Goal: Task Accomplishment & Management: Use online tool/utility

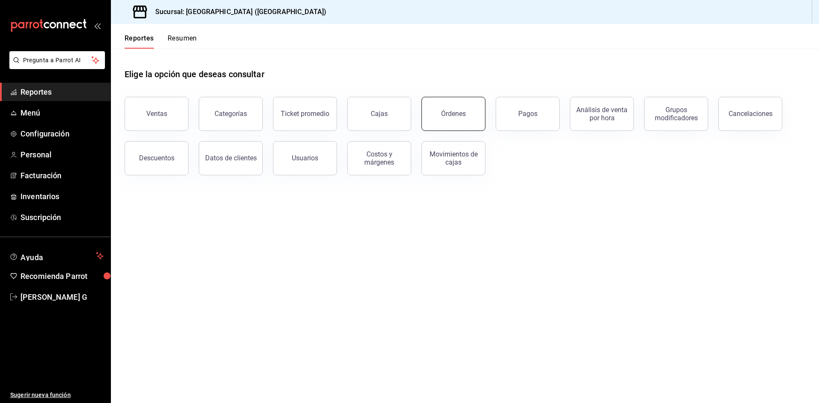
click at [439, 115] on button "Órdenes" at bounding box center [453, 114] width 64 height 34
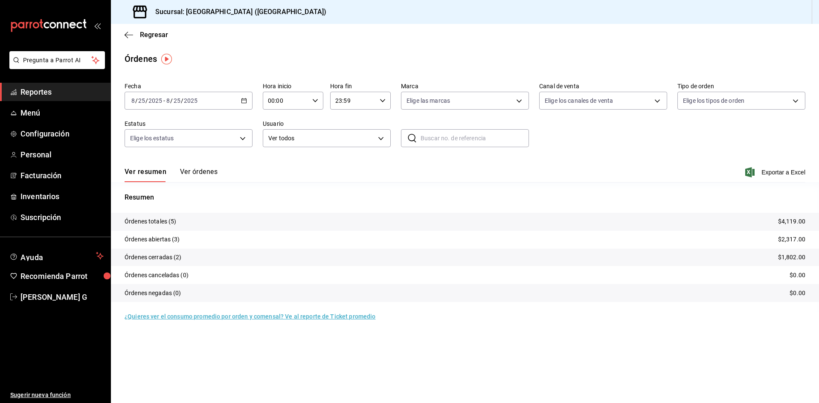
click at [192, 171] on button "Ver órdenes" at bounding box center [199, 175] width 38 height 14
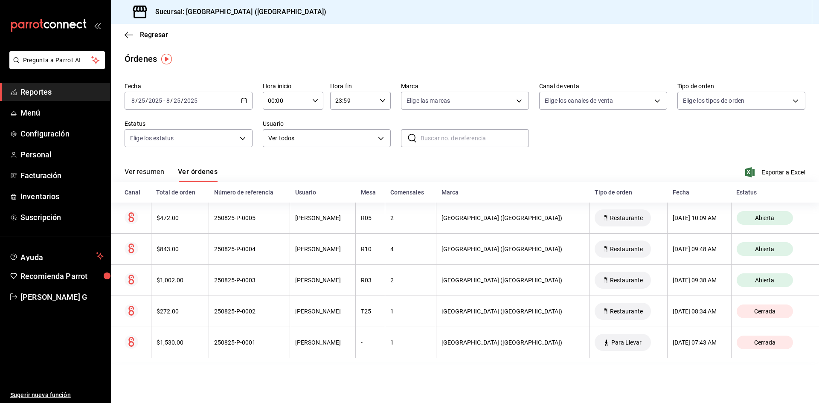
click at [245, 101] on icon "button" at bounding box center [244, 101] width 6 height 6
click at [187, 221] on span "Rango de fechas" at bounding box center [165, 222] width 66 height 9
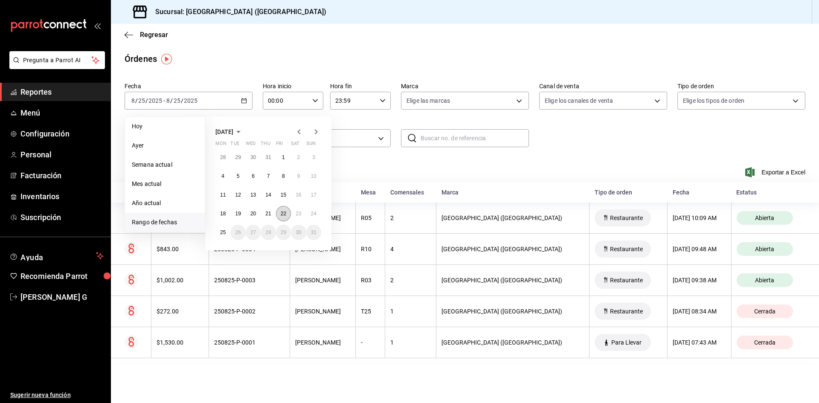
click at [286, 213] on abbr "22" at bounding box center [284, 214] width 6 height 6
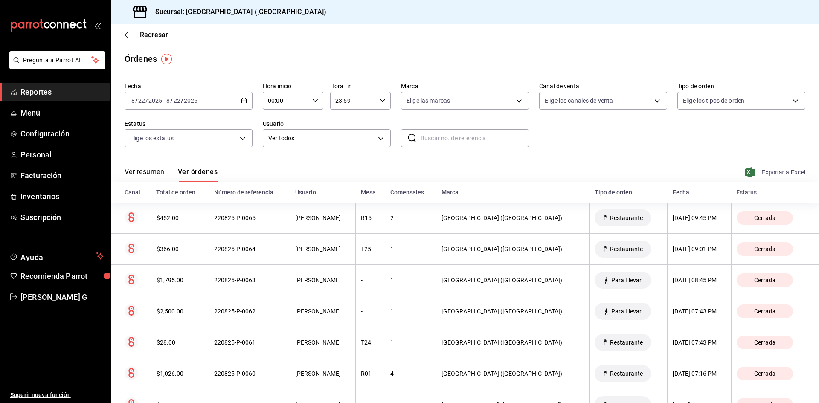
click at [750, 173] on span "Exportar a Excel" at bounding box center [776, 172] width 58 height 10
click at [245, 99] on \(Stroke\) "button" at bounding box center [243, 100] width 5 height 5
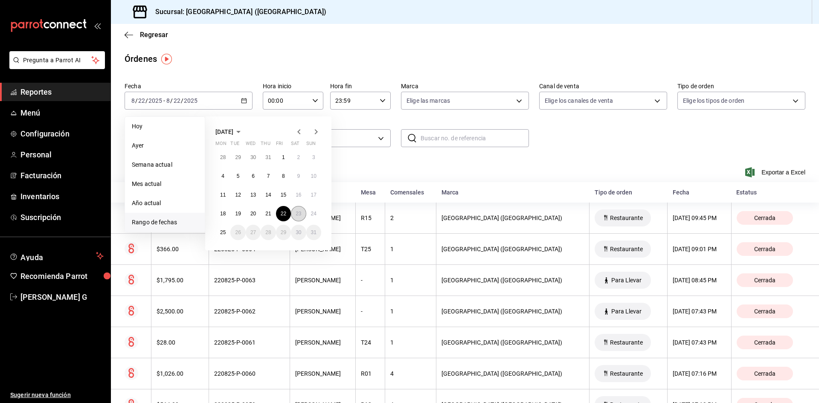
click at [296, 210] on button "23" at bounding box center [298, 213] width 15 height 15
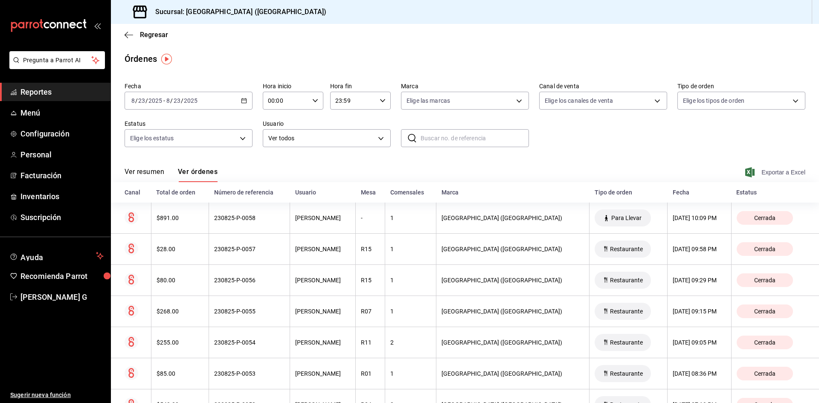
click at [762, 170] on span "Exportar a Excel" at bounding box center [776, 172] width 58 height 10
